Goal: Information Seeking & Learning: Learn about a topic

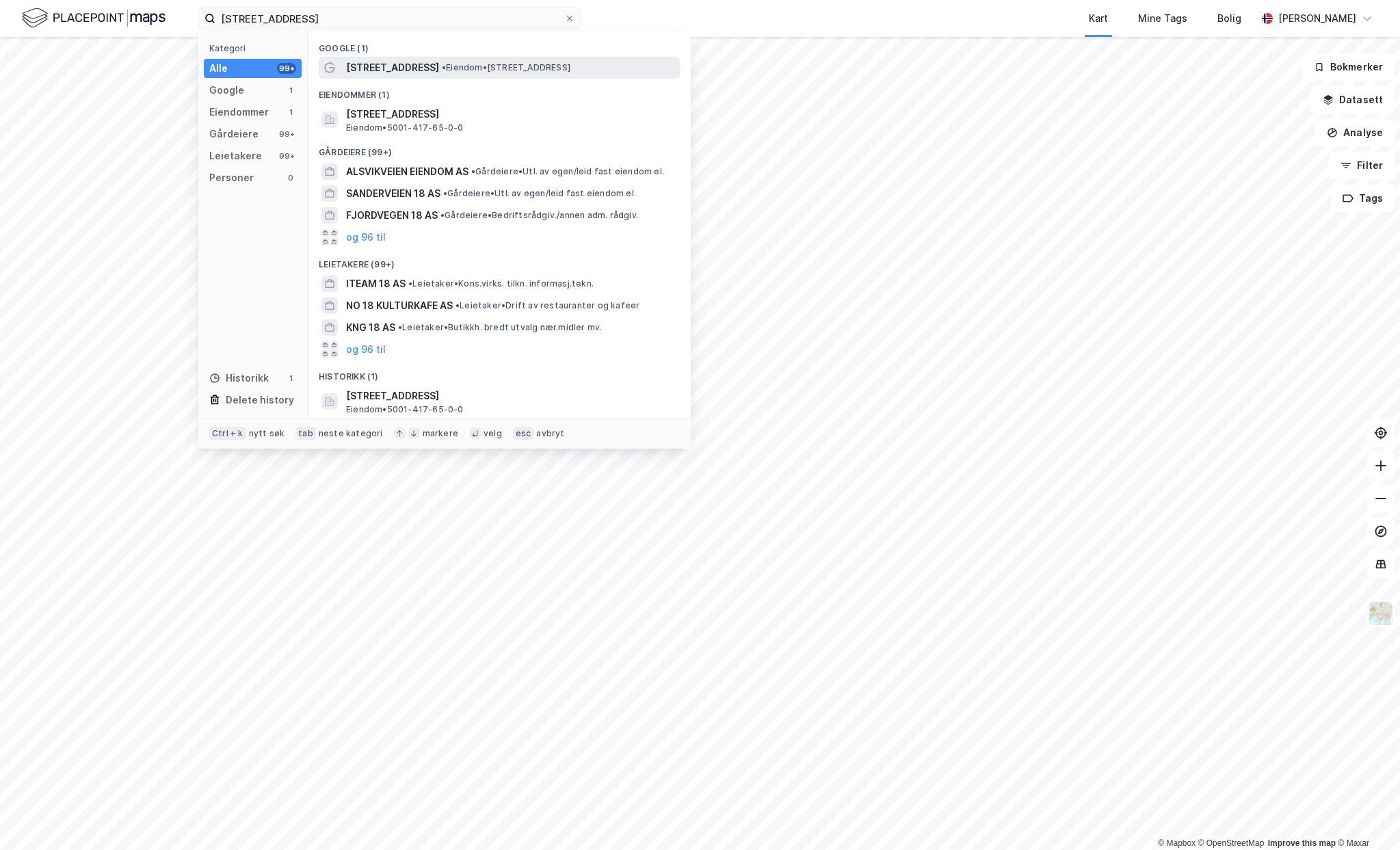
type input "[STREET_ADDRESS]"
click at [466, 74] on div "[STREET_ADDRESS] • Eiendom • [STREET_ADDRESS]" at bounding box center [511, 67] width 331 height 16
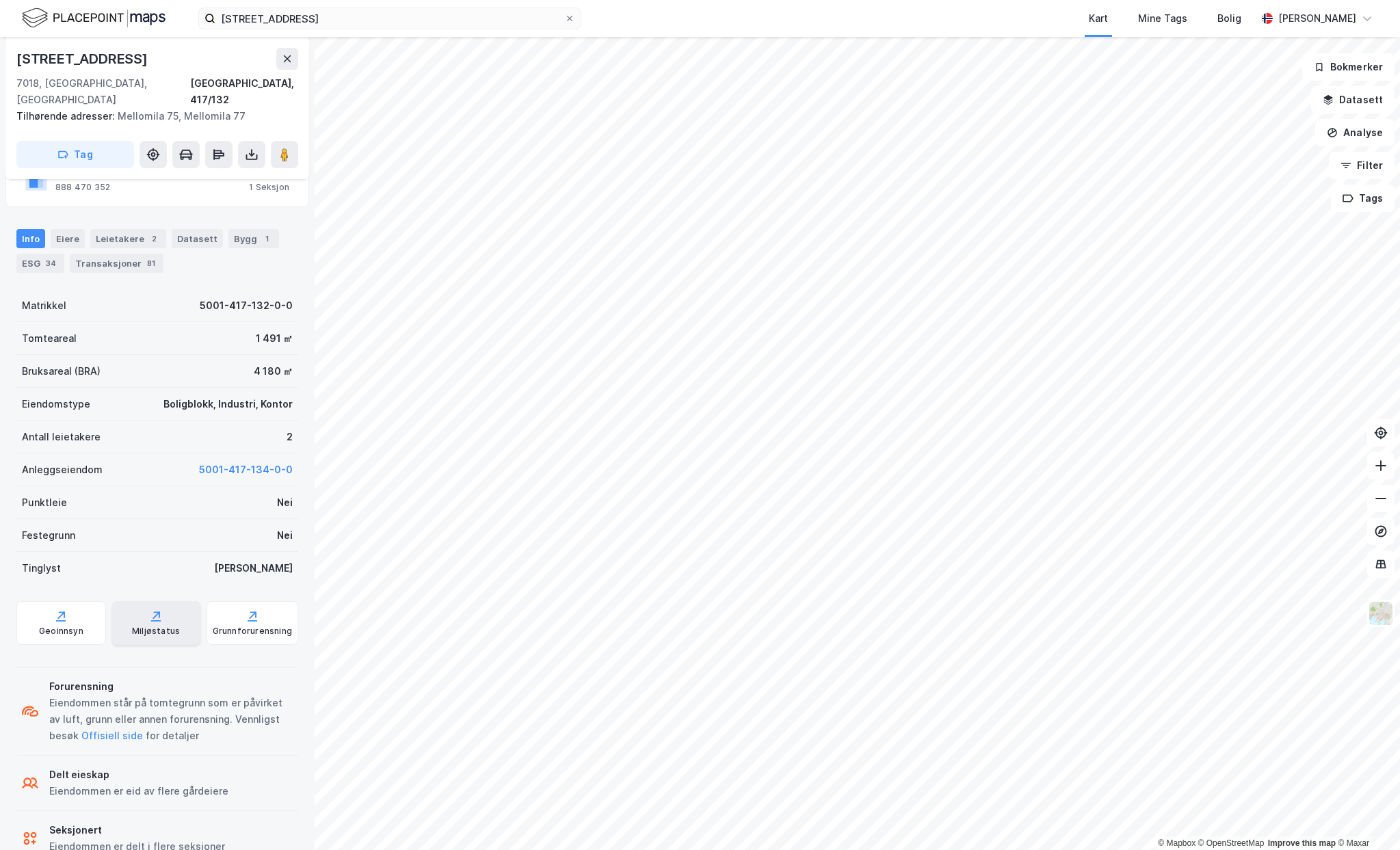
scroll to position [269, 0]
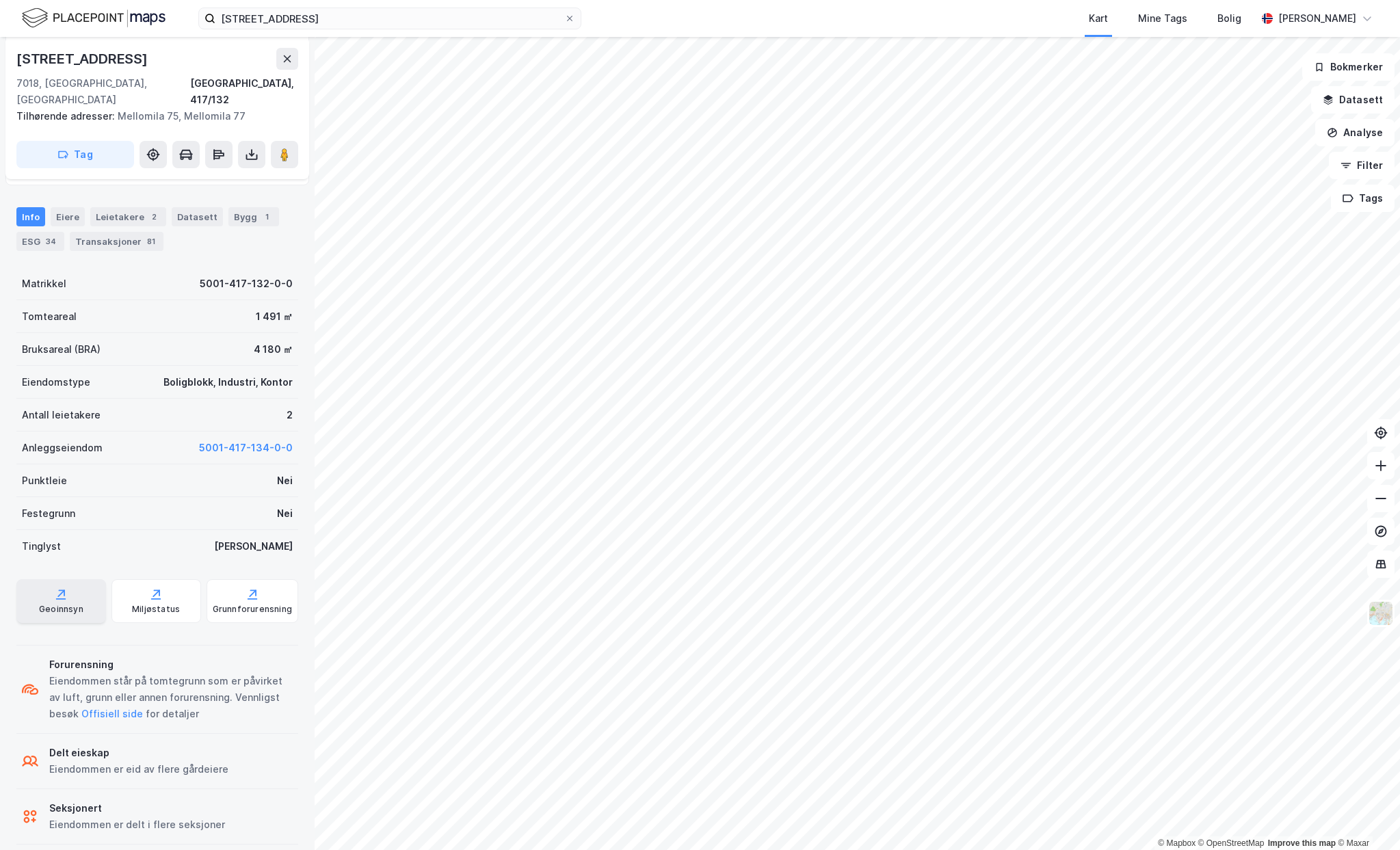
click at [71, 585] on div "Geoinnsyn" at bounding box center [60, 601] width 90 height 43
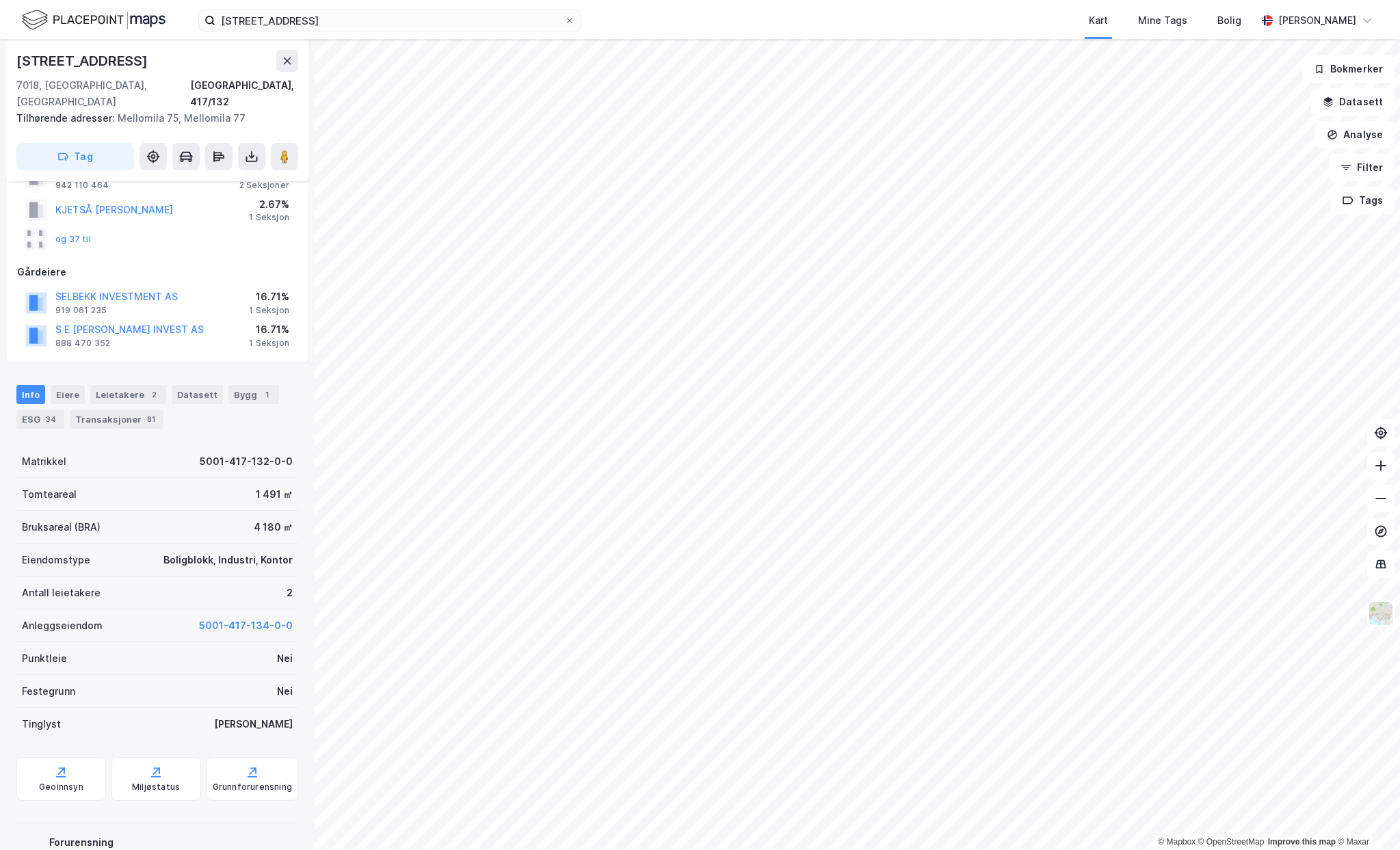
scroll to position [121, 0]
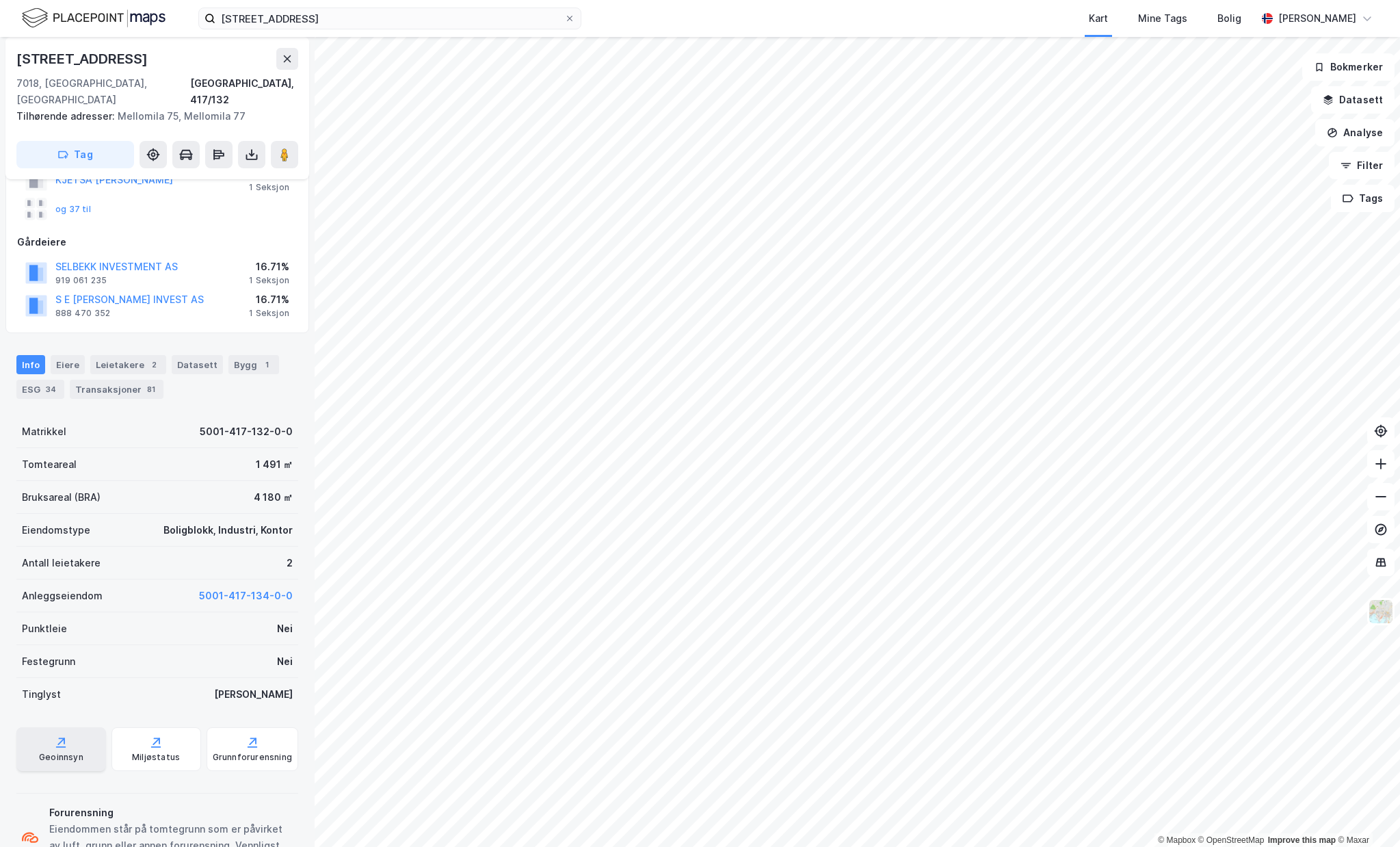
click at [54, 727] on div "Geoinnsyn" at bounding box center [60, 749] width 90 height 43
click at [46, 383] on div "34" at bounding box center [51, 389] width 16 height 14
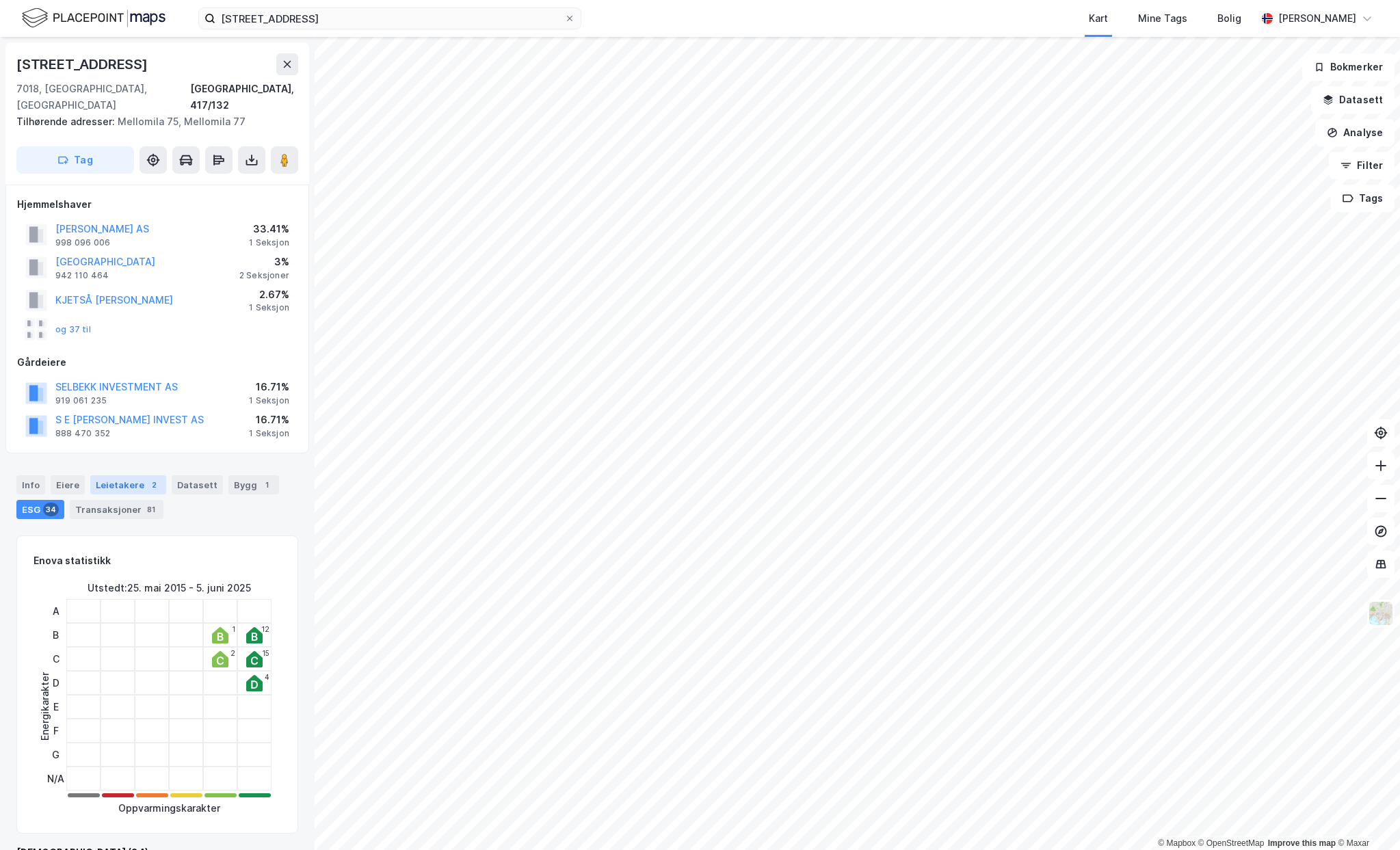
click at [91, 476] on div "Leietakere 2" at bounding box center [128, 485] width 76 height 19
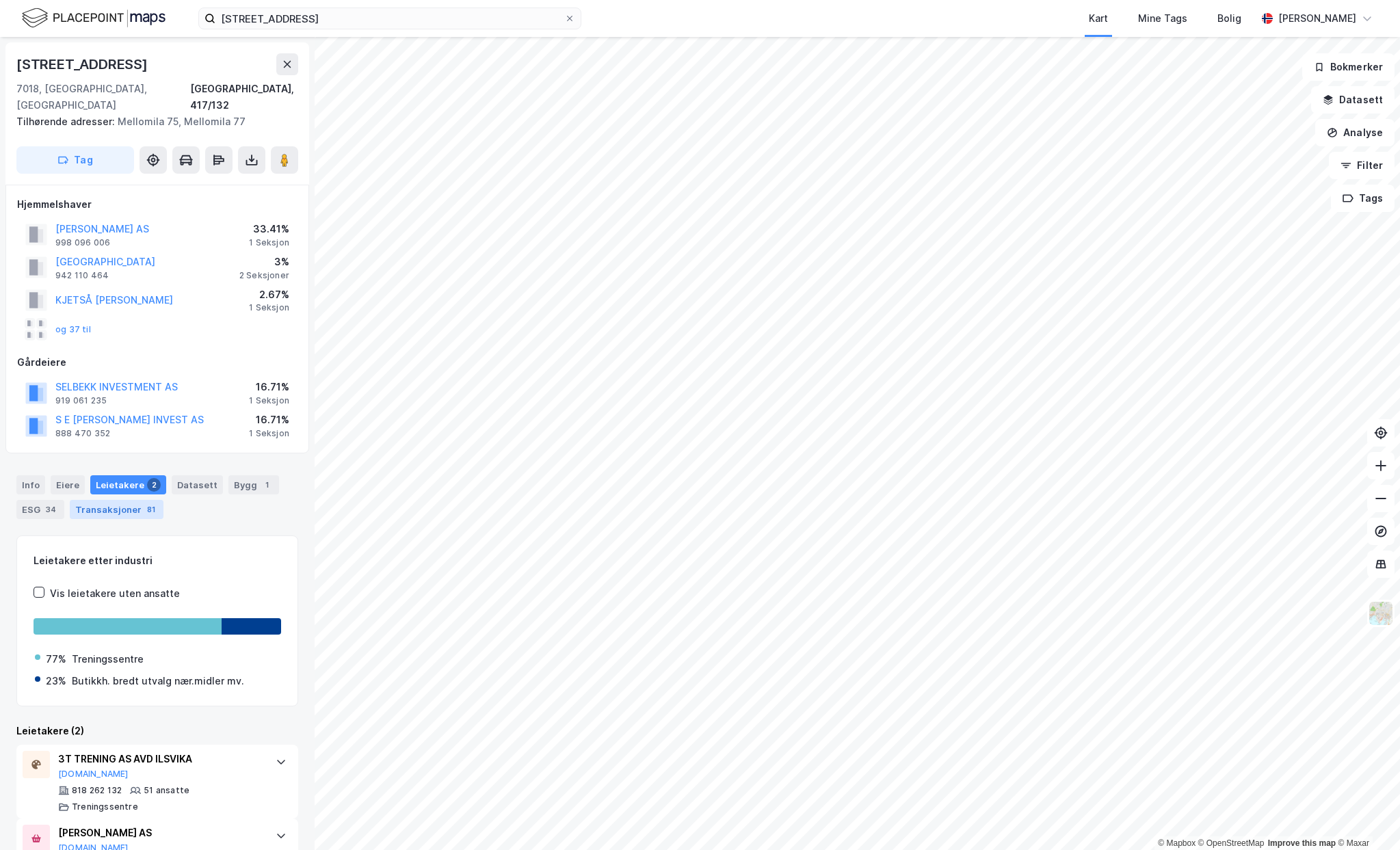
click at [128, 500] on div "Transaksjoner 81" at bounding box center [116, 510] width 93 height 19
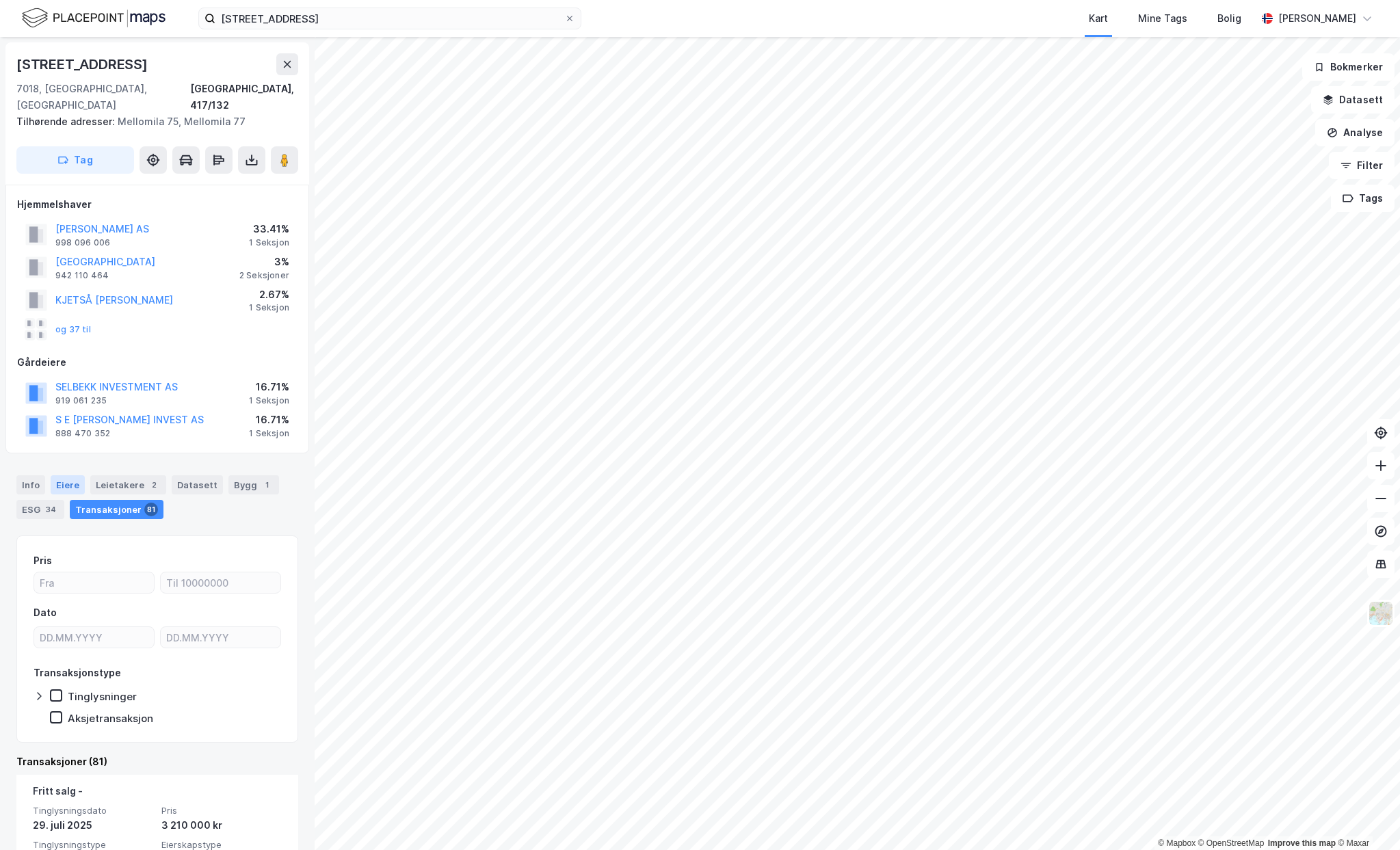
click at [57, 476] on div "Eiere" at bounding box center [68, 485] width 34 height 19
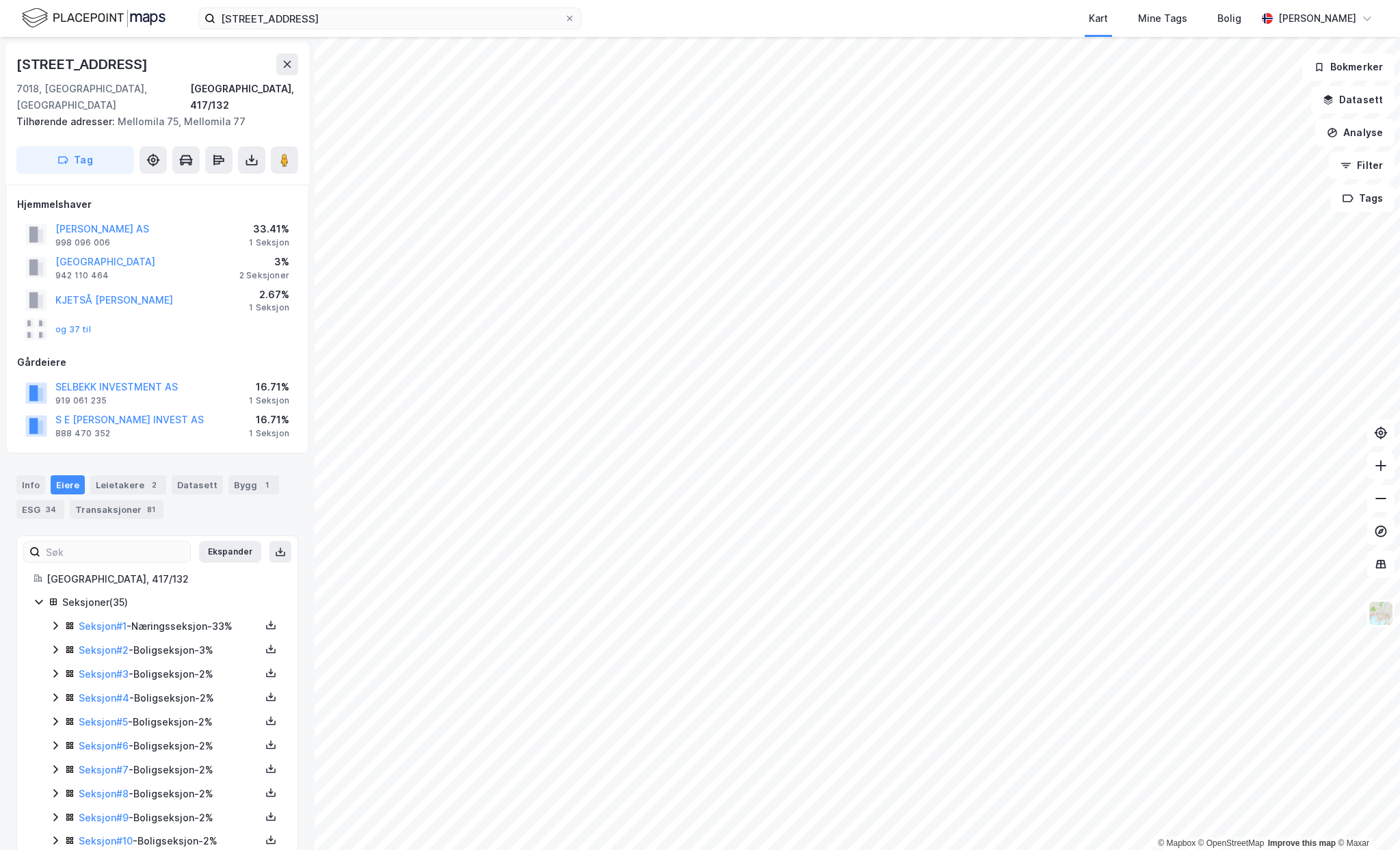
click at [56, 621] on icon at bounding box center [56, 627] width 11 height 11
click at [78, 643] on div "Hjemmel til eiendomsrett" at bounding box center [173, 650] width 215 height 16
click at [76, 645] on icon at bounding box center [72, 650] width 11 height 11
click at [273, 620] on icon at bounding box center [271, 626] width 11 height 11
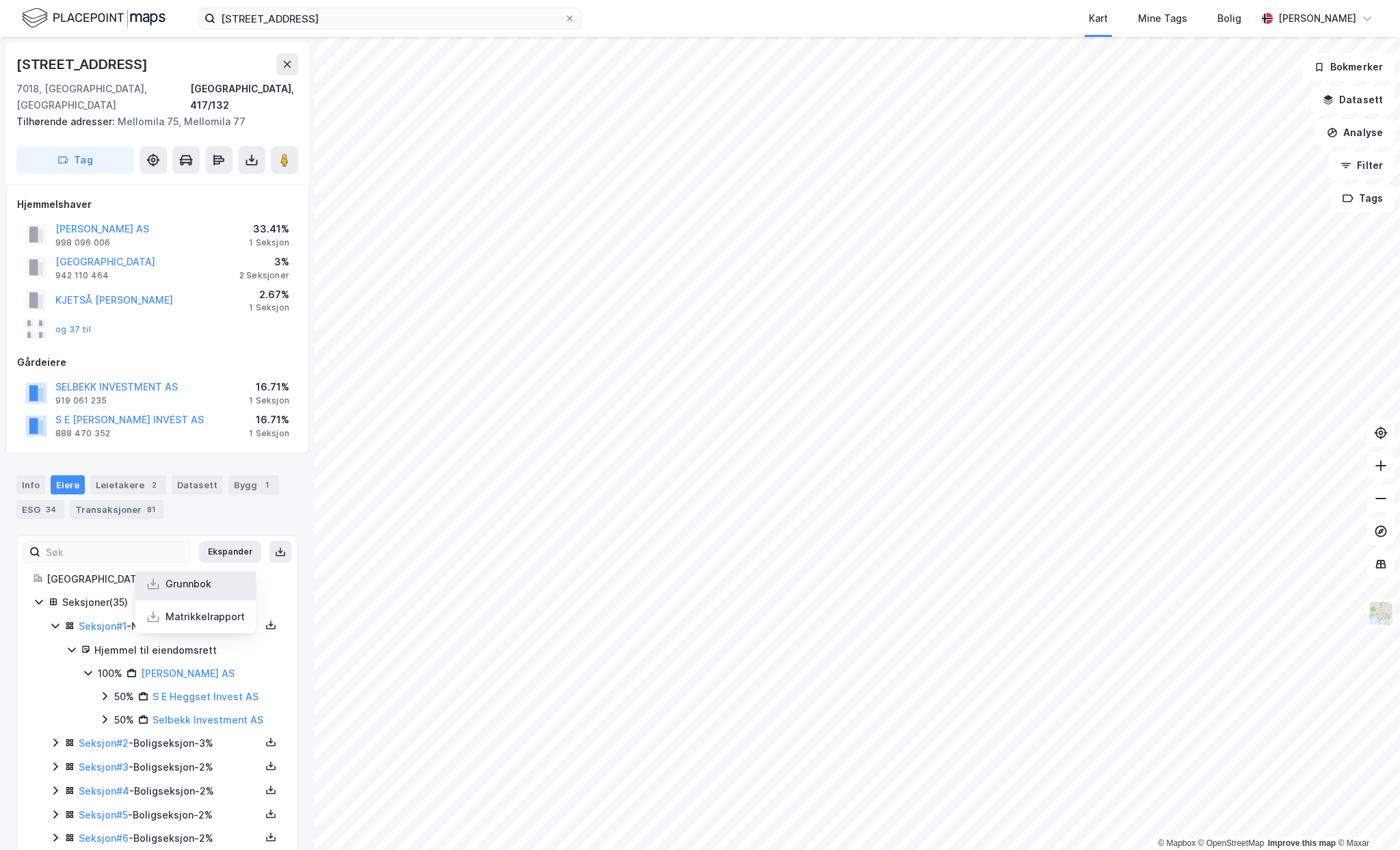
click at [197, 577] on div "Grunnbok" at bounding box center [196, 584] width 121 height 33
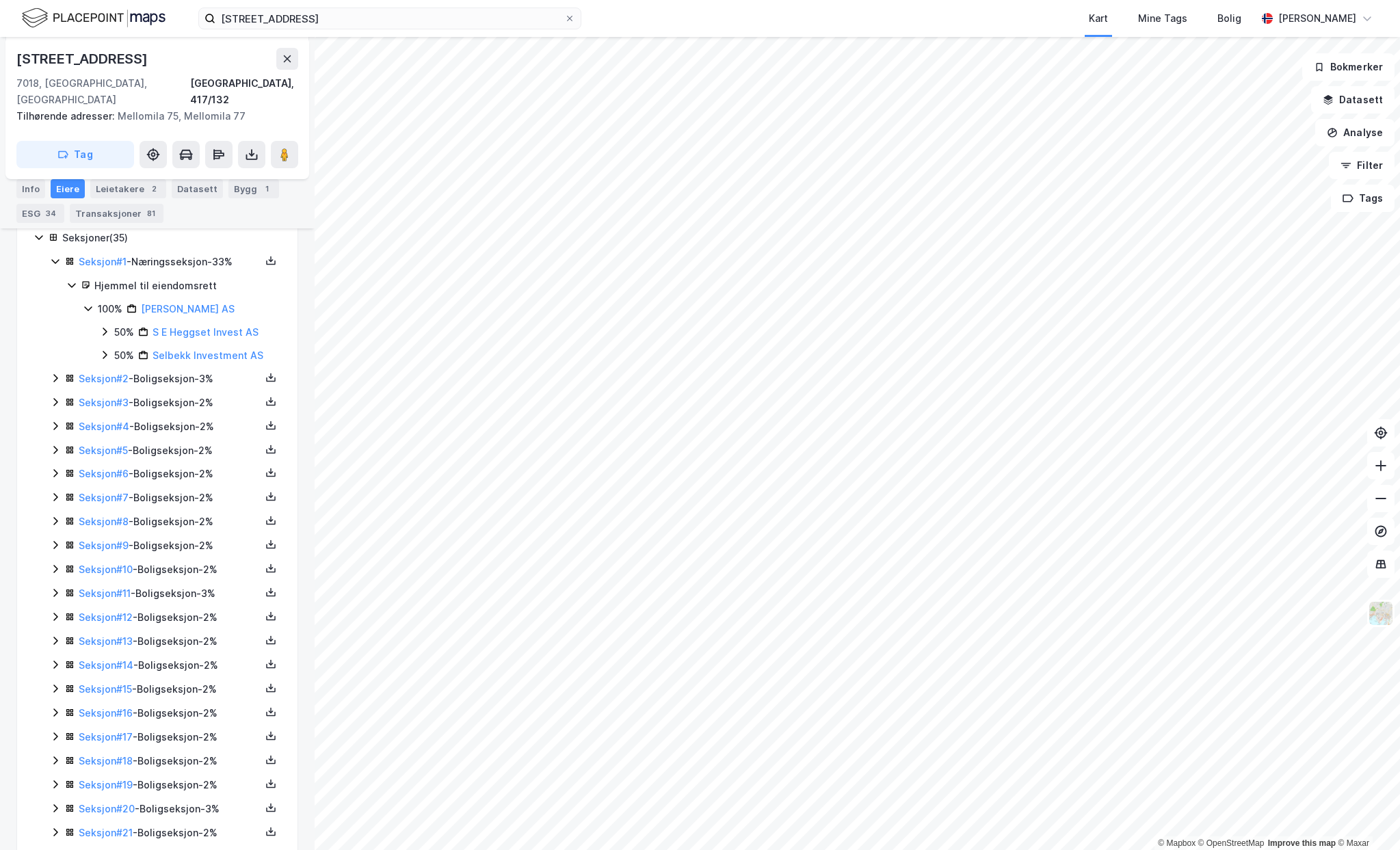
scroll to position [352, 0]
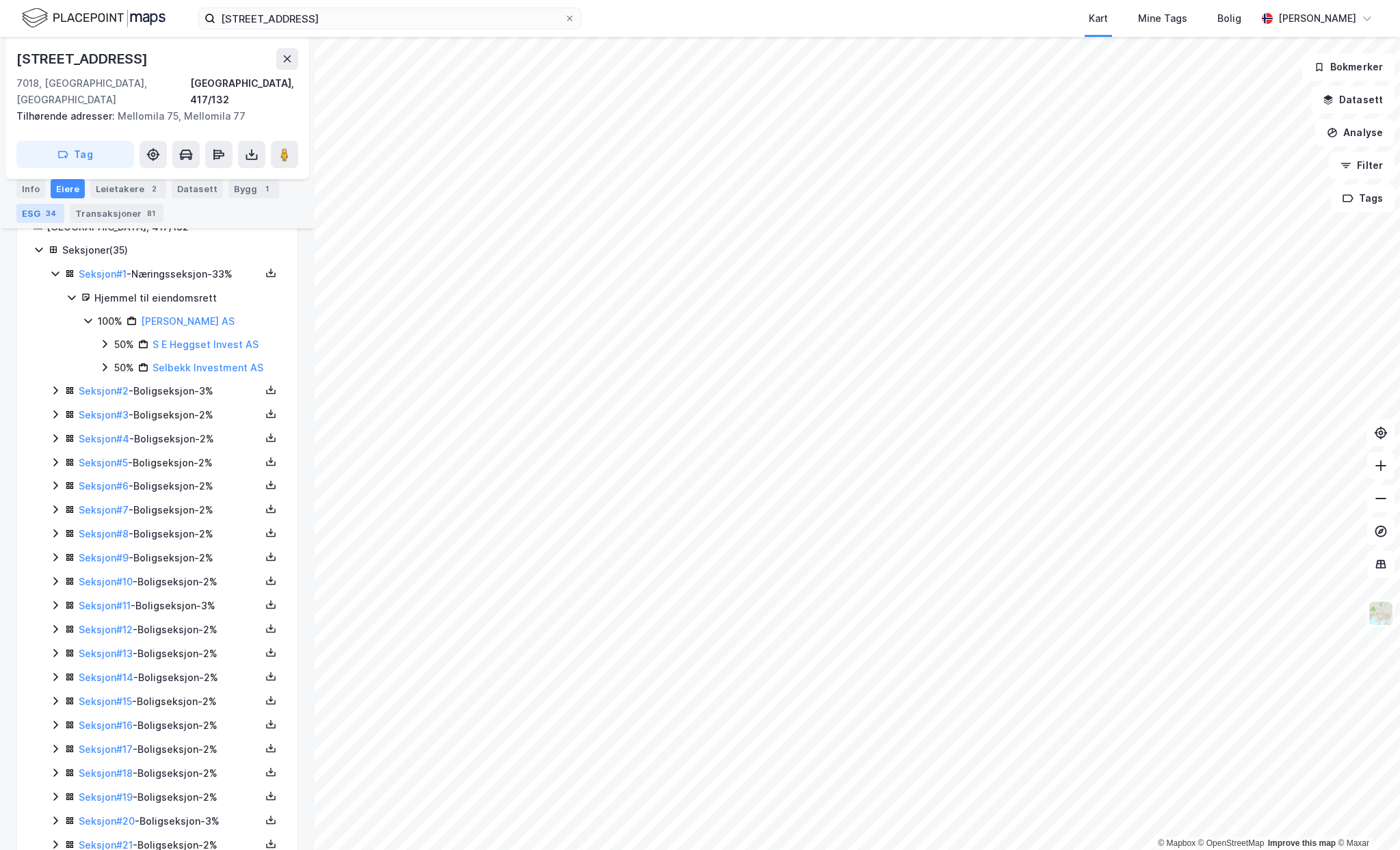
click at [30, 214] on div "ESG 34" at bounding box center [40, 213] width 48 height 19
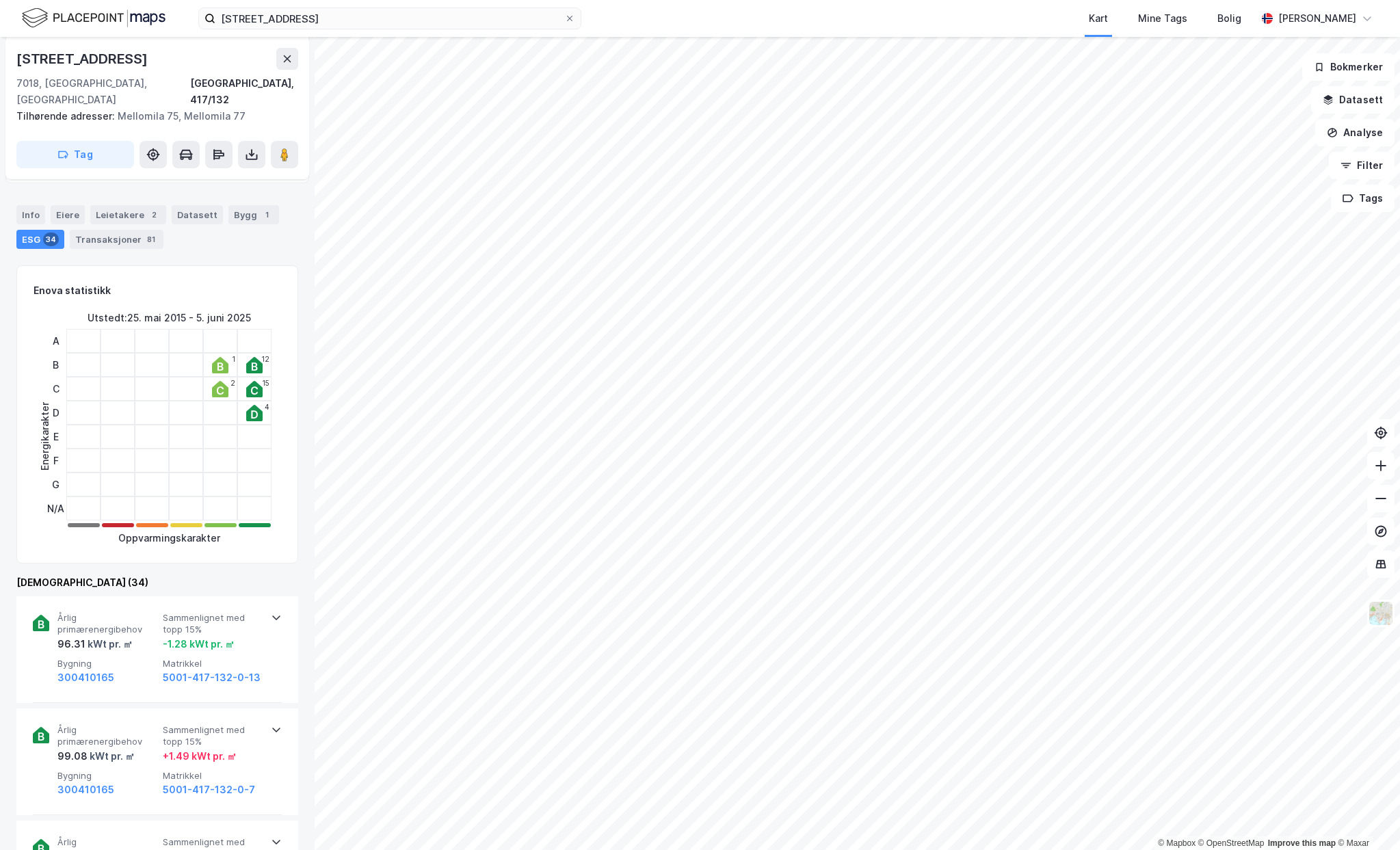
scroll to position [74, 0]
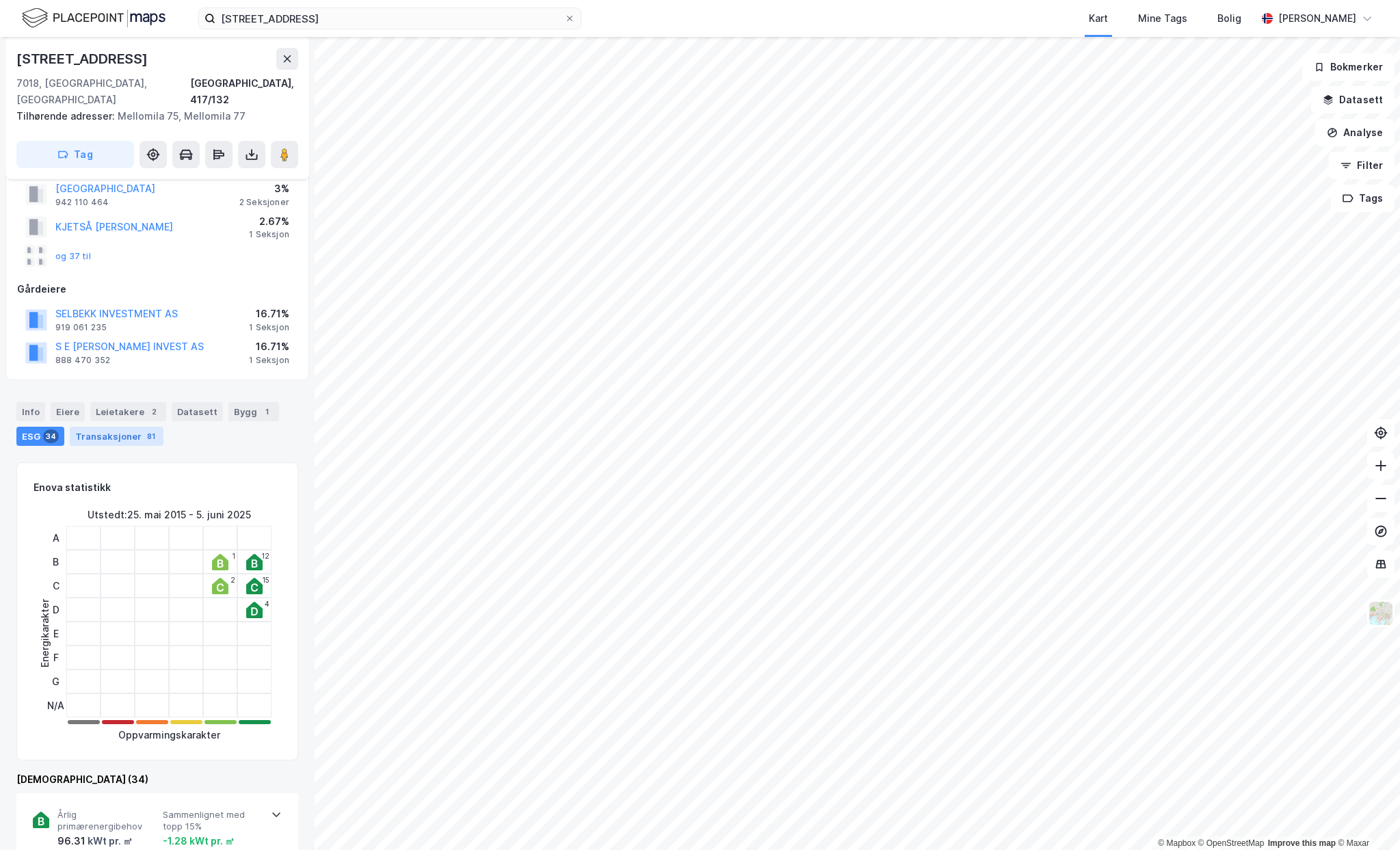
click at [149, 427] on div "Transaksjoner 81" at bounding box center [116, 436] width 93 height 19
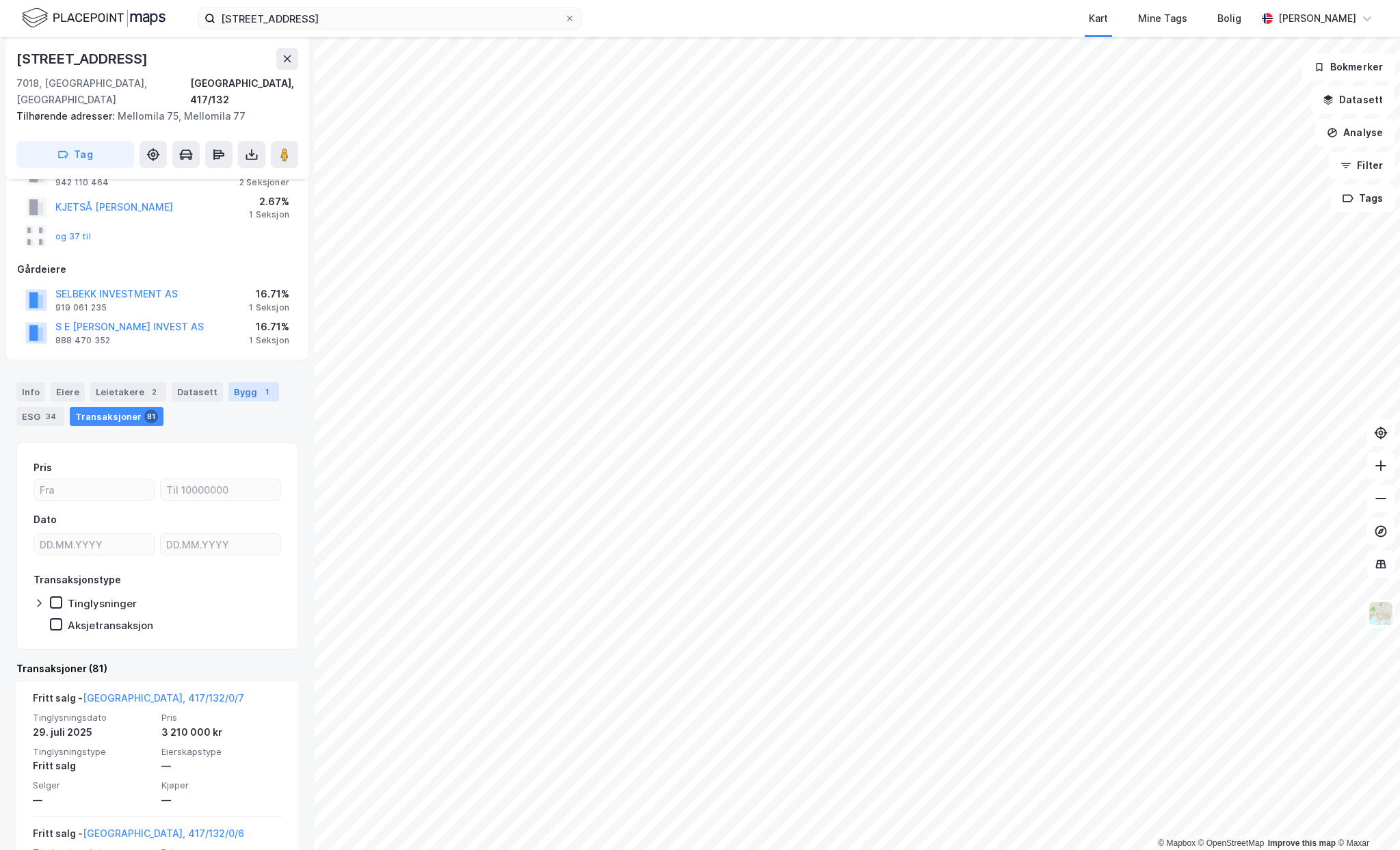
scroll to position [148, 0]
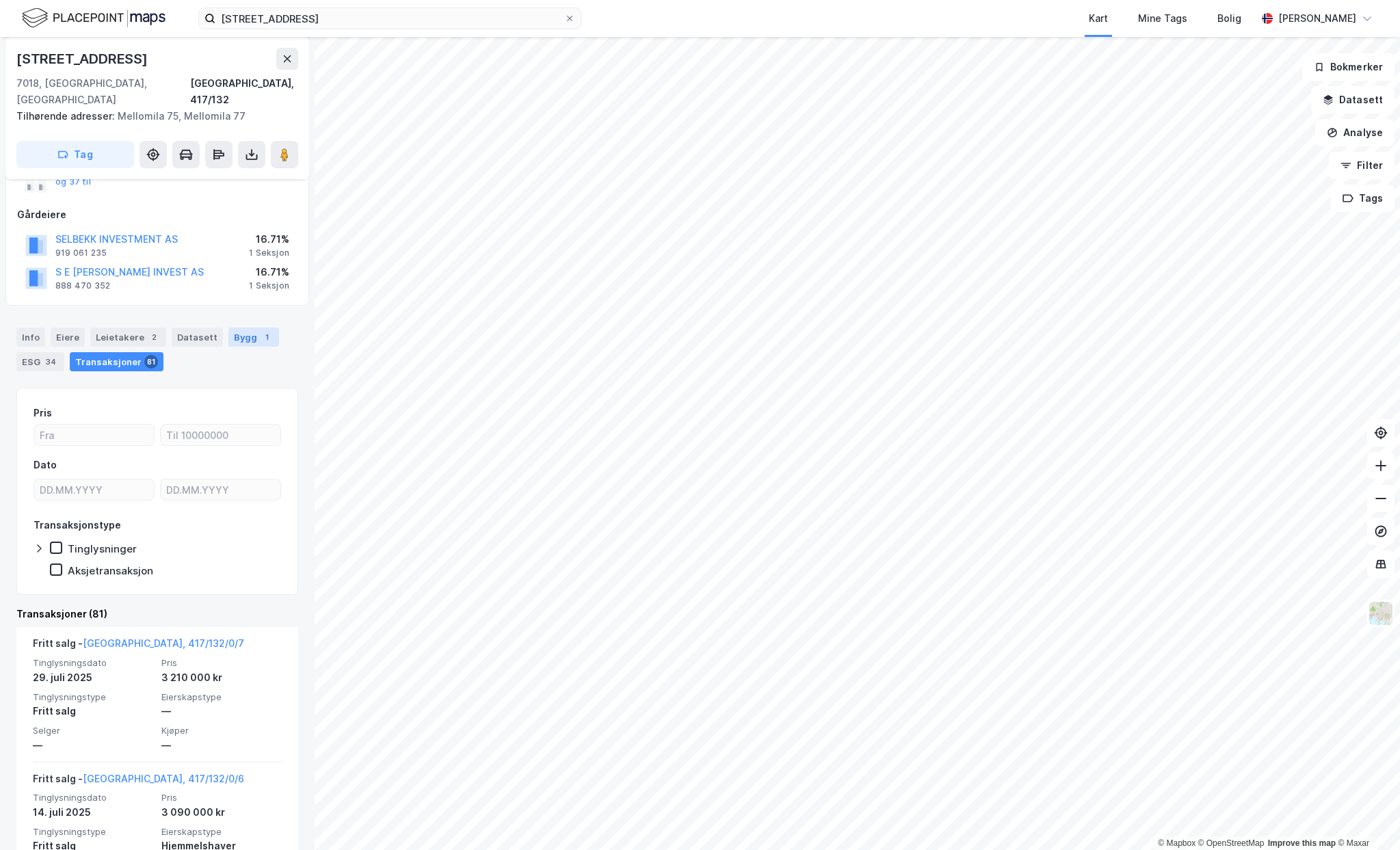
click at [240, 328] on div "Bygg 1" at bounding box center [253, 337] width 51 height 19
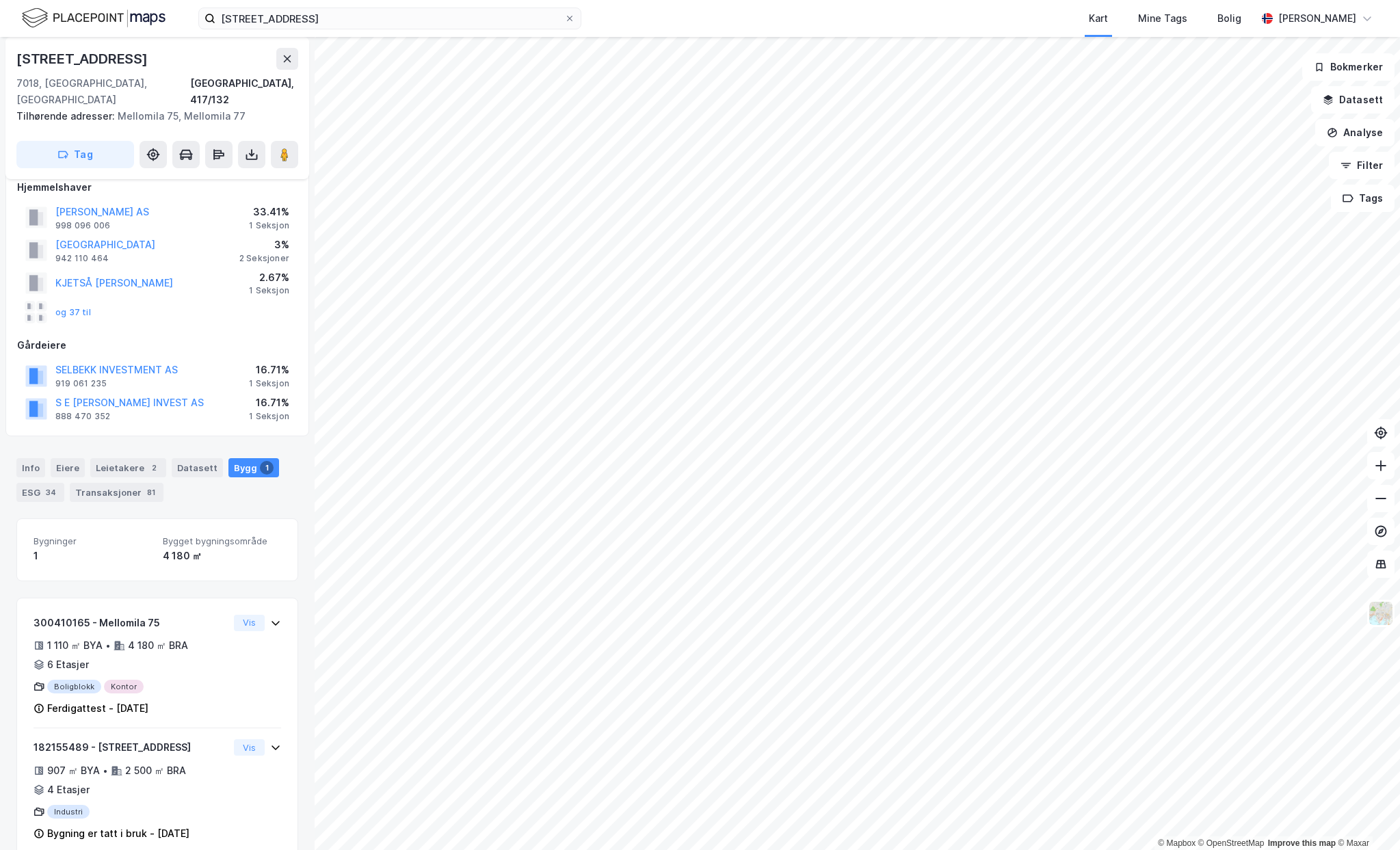
scroll to position [26, 0]
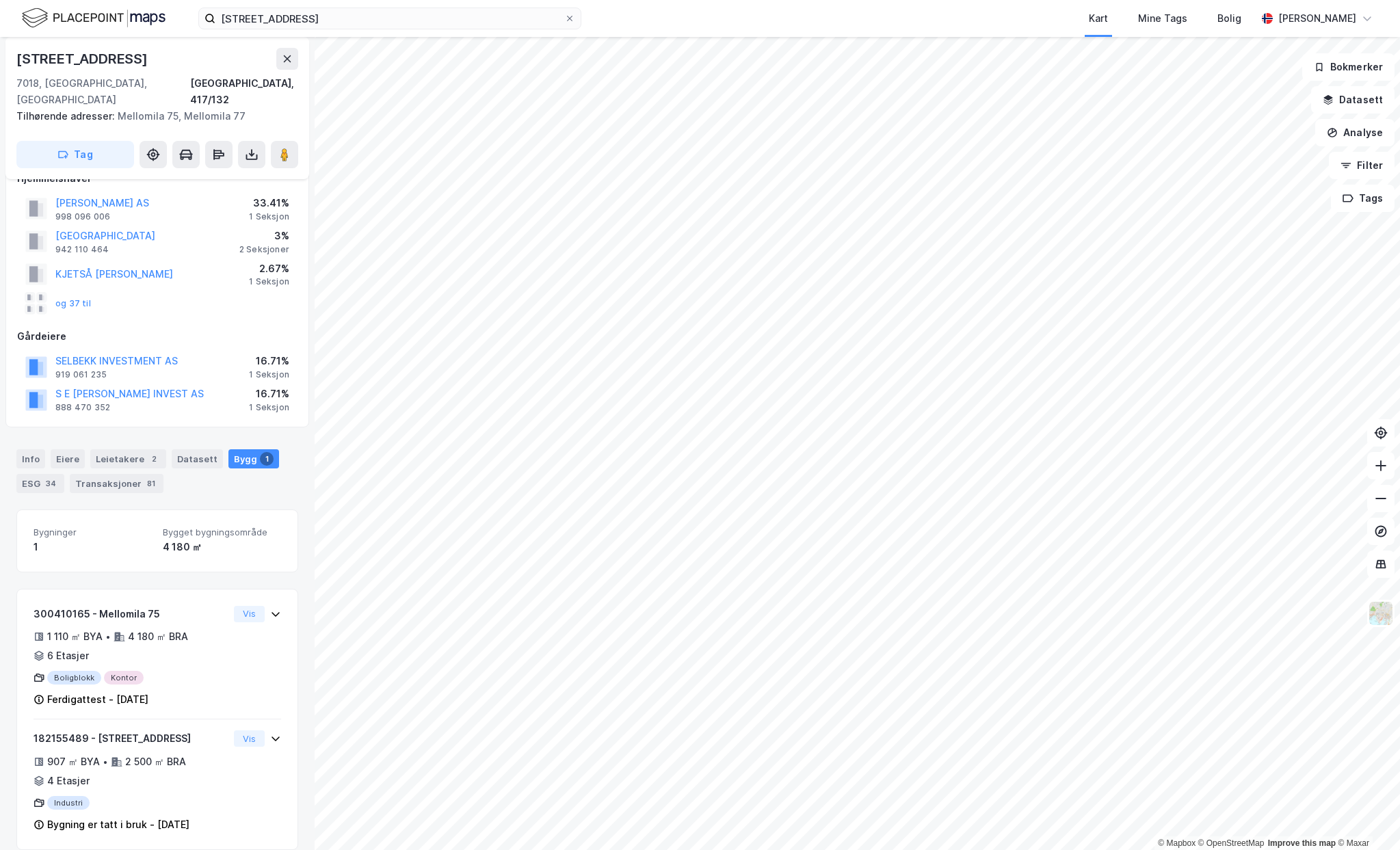
click at [204, 484] on div "Info Eiere Leietakere 2 Datasett Bygg 1 ESG 34 Transaksjoner 81 Bygninger 1 Byg…" at bounding box center [156, 642] width 282 height 417
click at [276, 609] on icon at bounding box center [276, 614] width 11 height 11
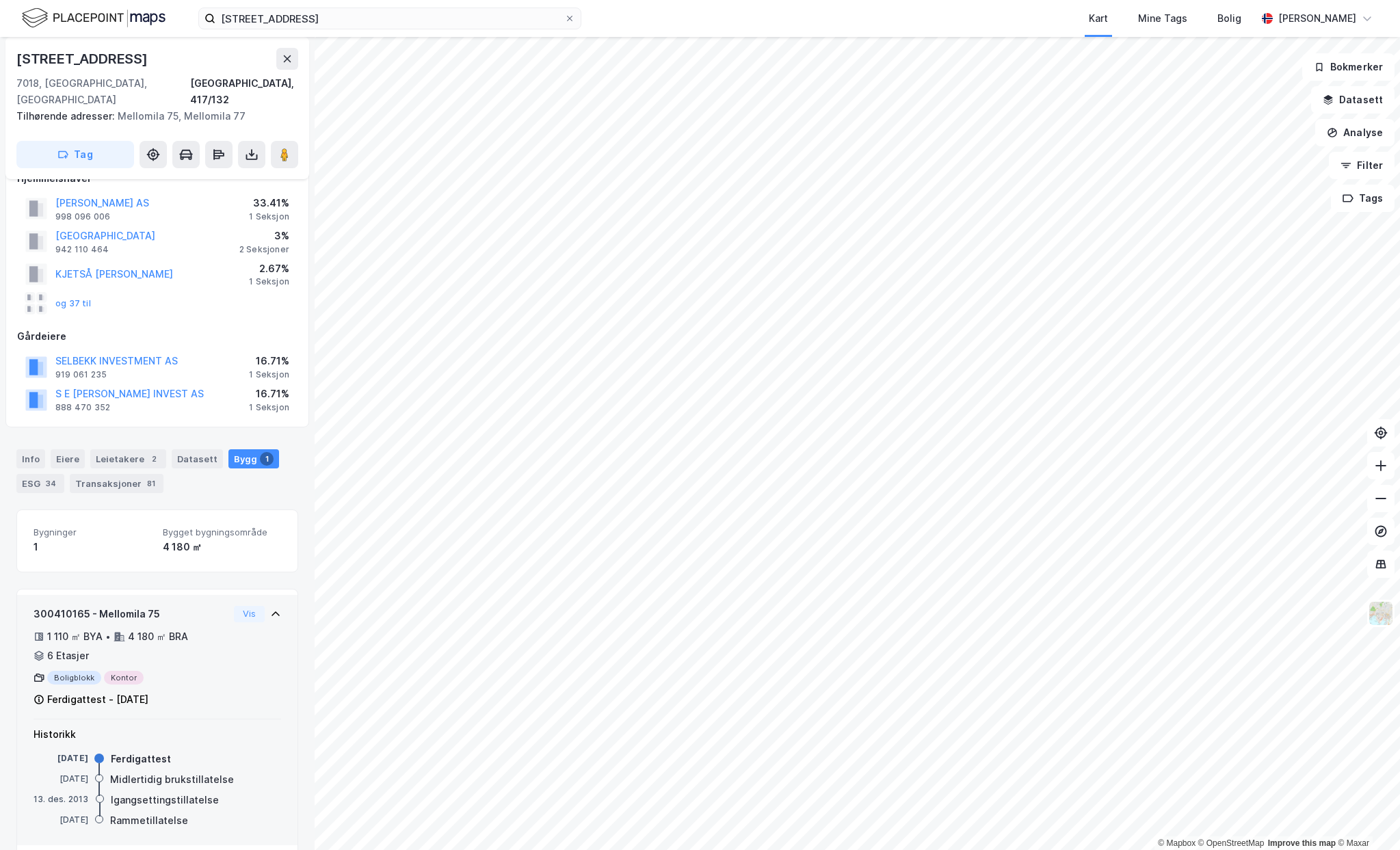
scroll to position [152, 0]
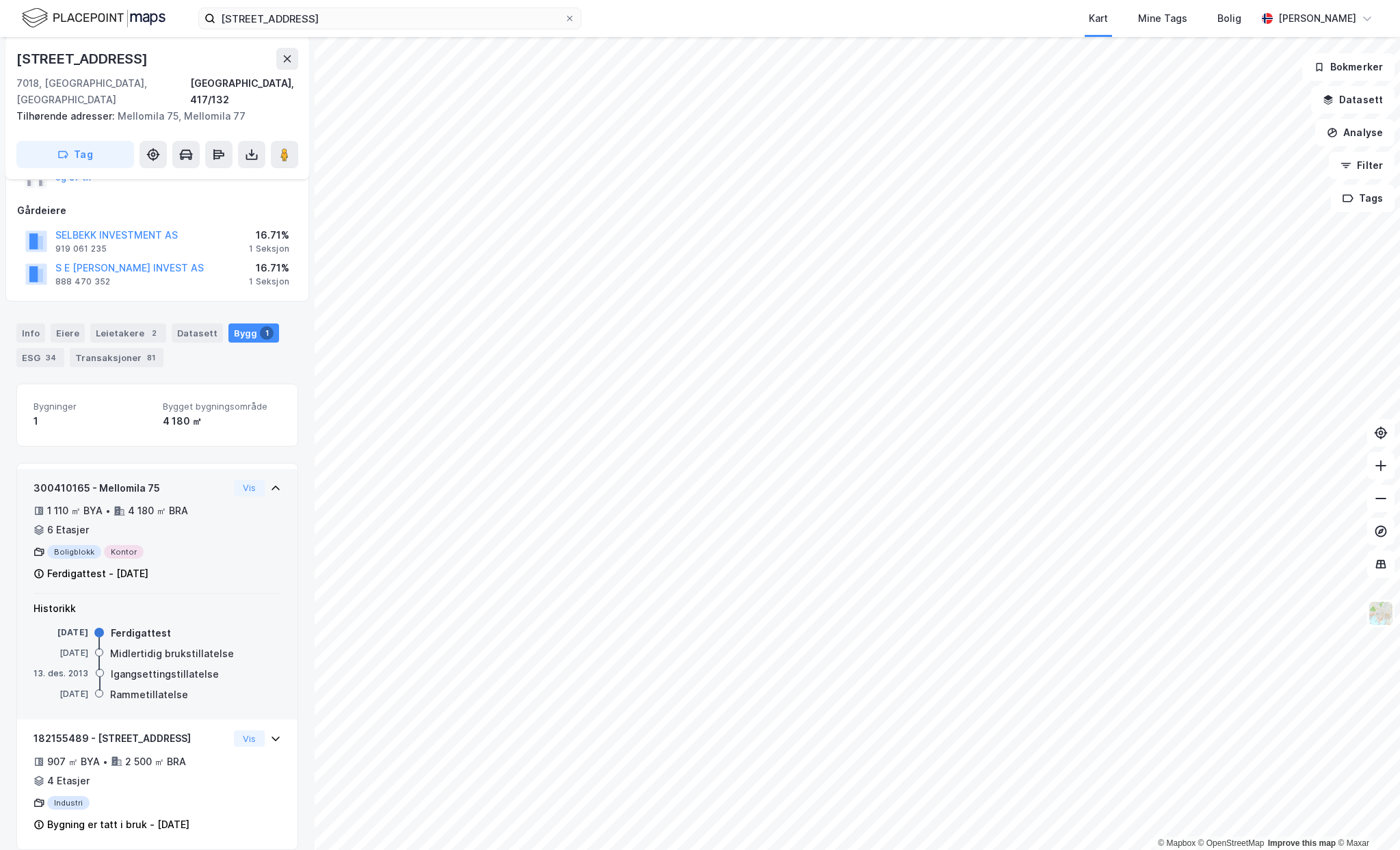
click at [99, 629] on div at bounding box center [99, 633] width 9 height 9
click at [256, 730] on button "Vis" at bounding box center [249, 738] width 31 height 16
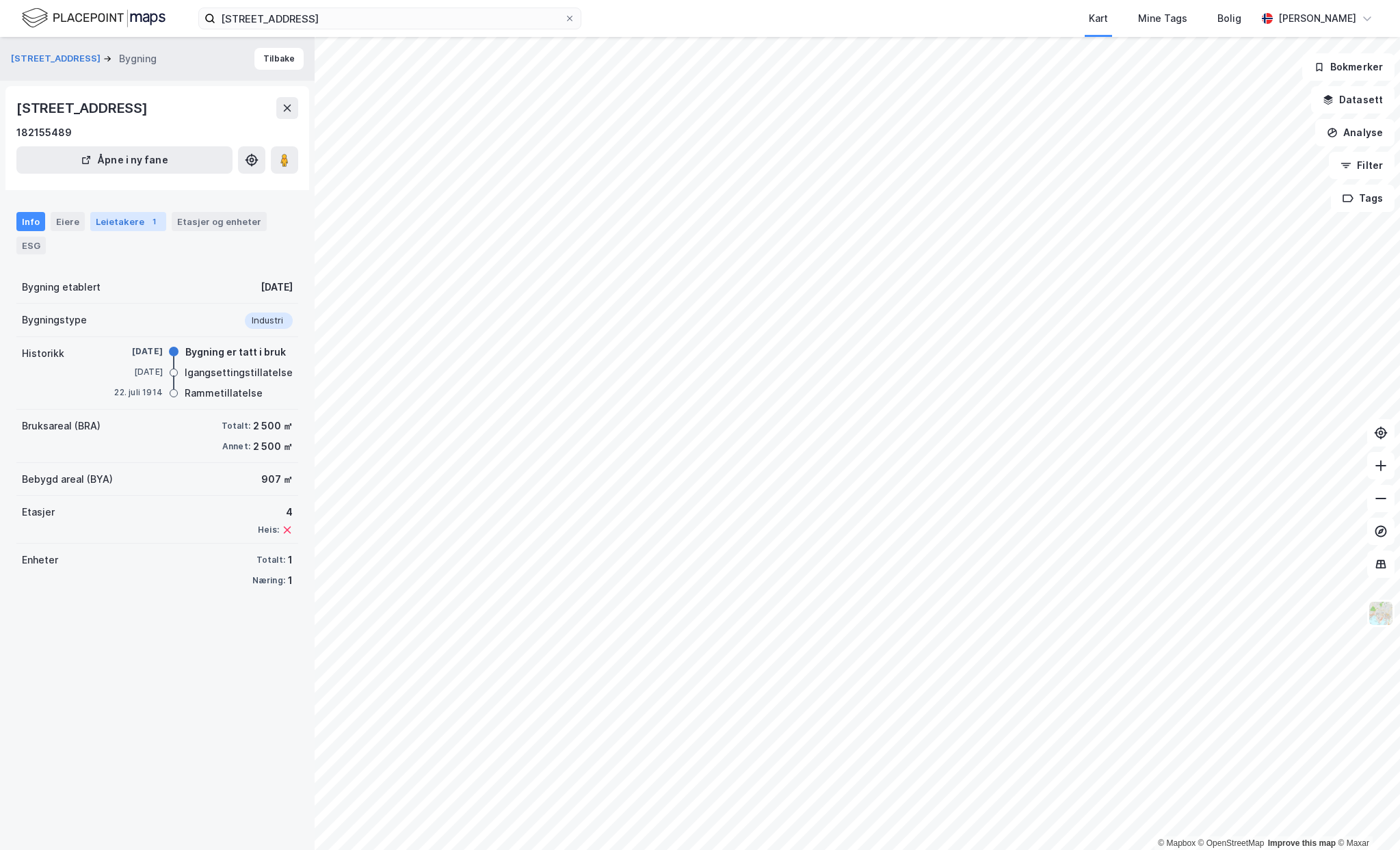
click at [104, 225] on div "Leietakere 1" at bounding box center [128, 221] width 76 height 19
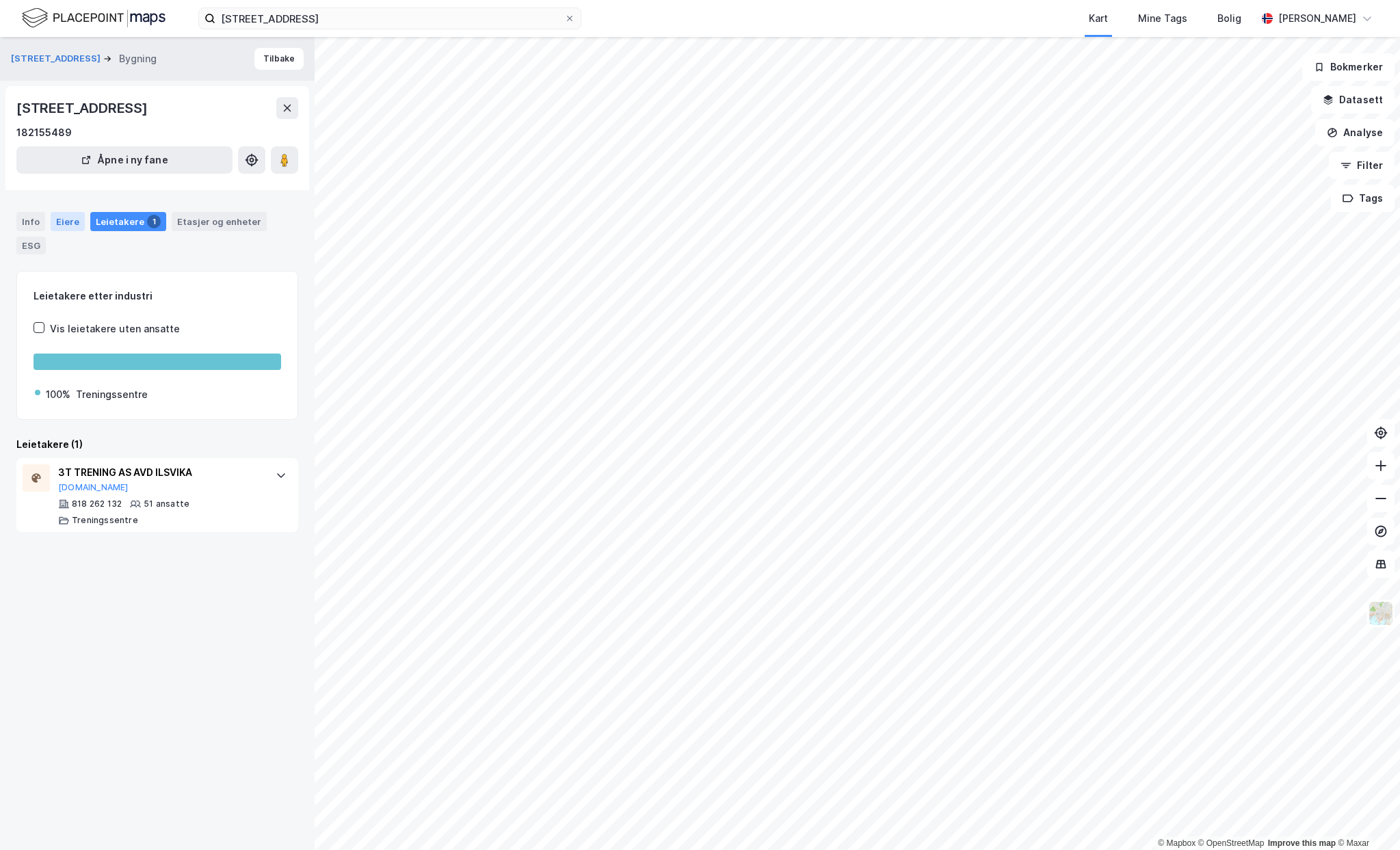
click at [81, 223] on div "Eiere" at bounding box center [68, 221] width 34 height 19
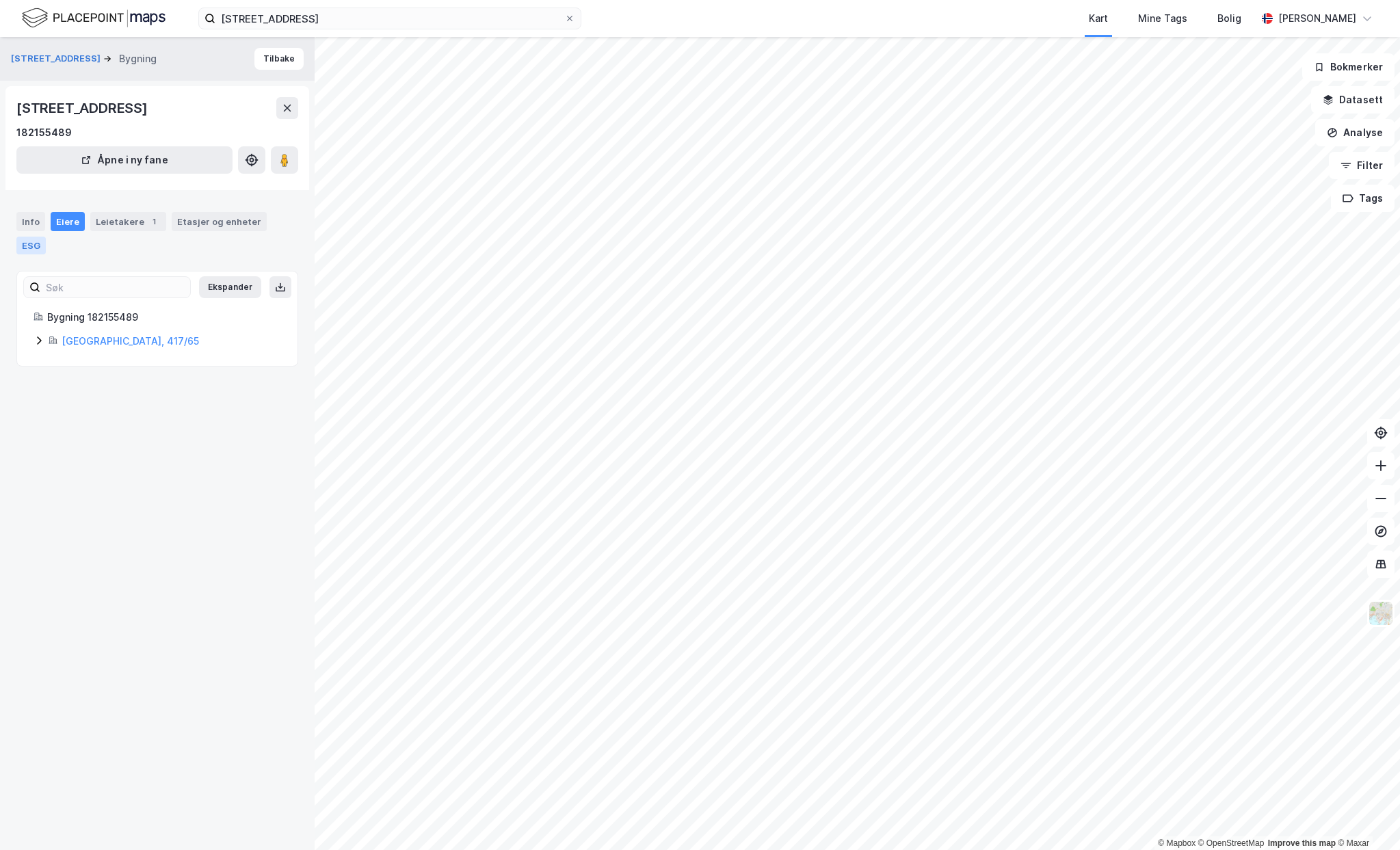
click at [46, 237] on div "ESG" at bounding box center [30, 245] width 29 height 18
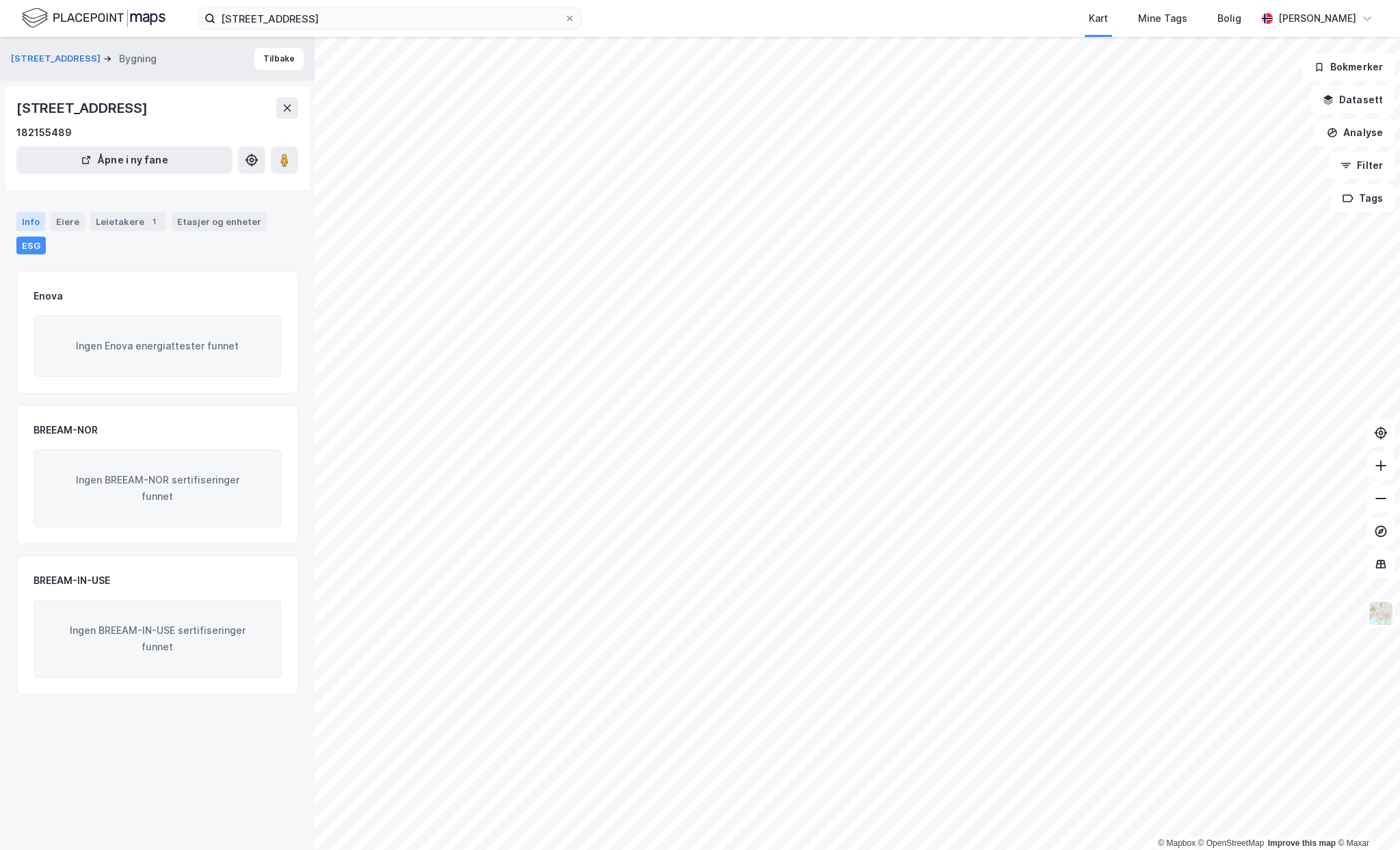
click at [36, 230] on div "Info" at bounding box center [30, 221] width 28 height 19
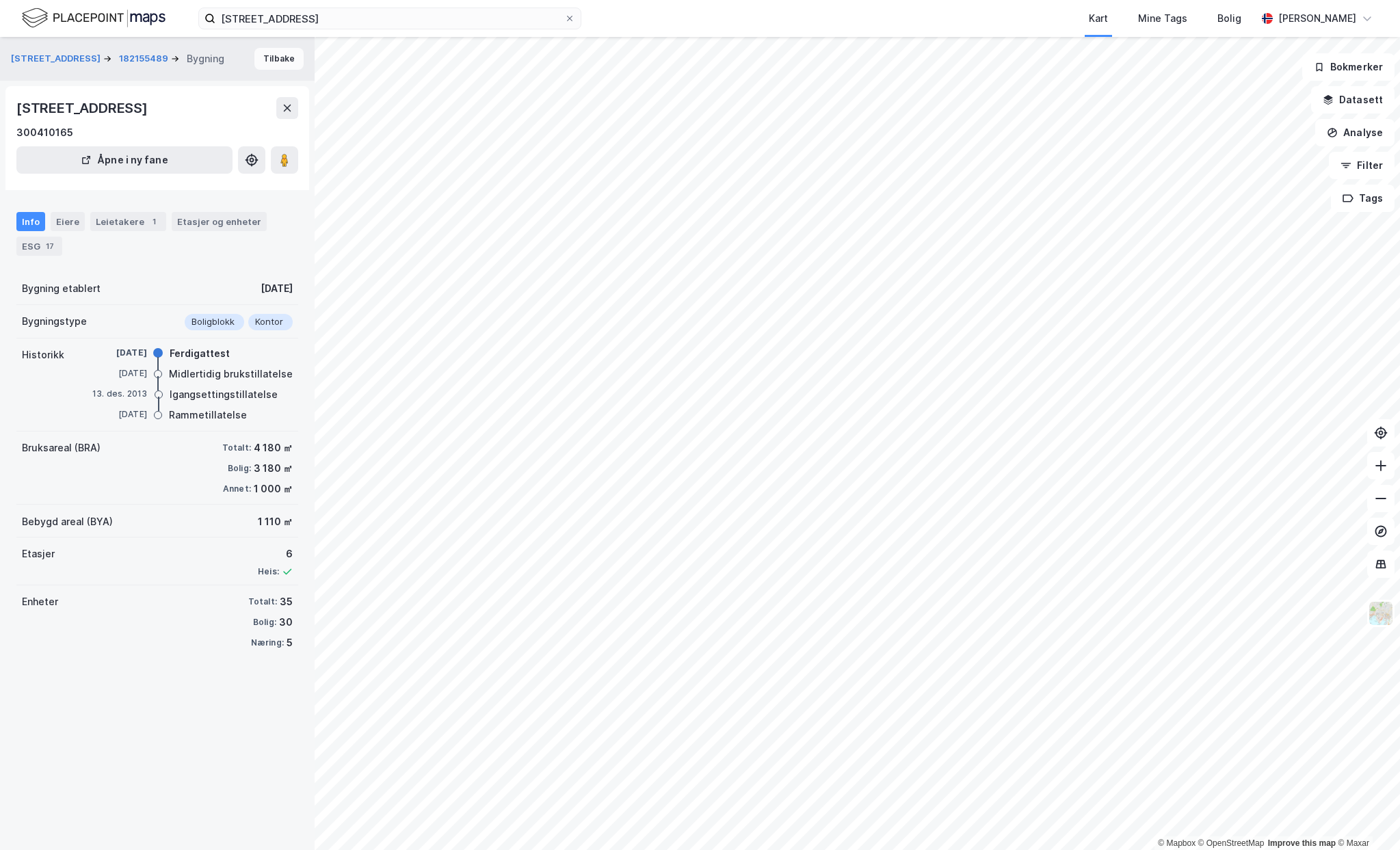
click at [288, 49] on button "Tilbake" at bounding box center [279, 58] width 49 height 22
